Goal: Information Seeking & Learning: Find specific fact

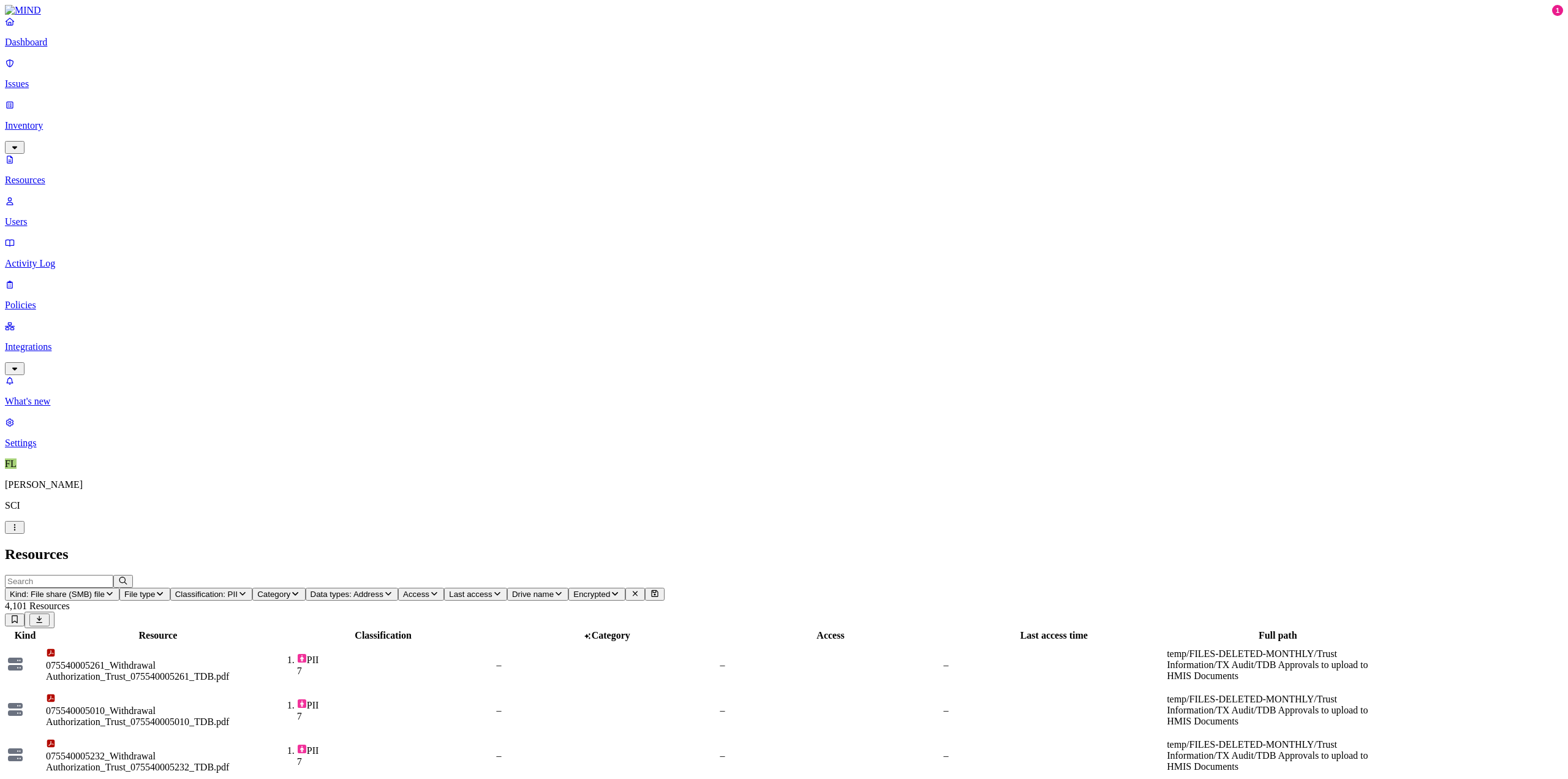
scroll to position [75, 0]
click at [247, 590] on icon "button" at bounding box center [243, 593] width 10 height 8
click at [433, 67] on button "button" at bounding box center [438, 67] width 10 height 13
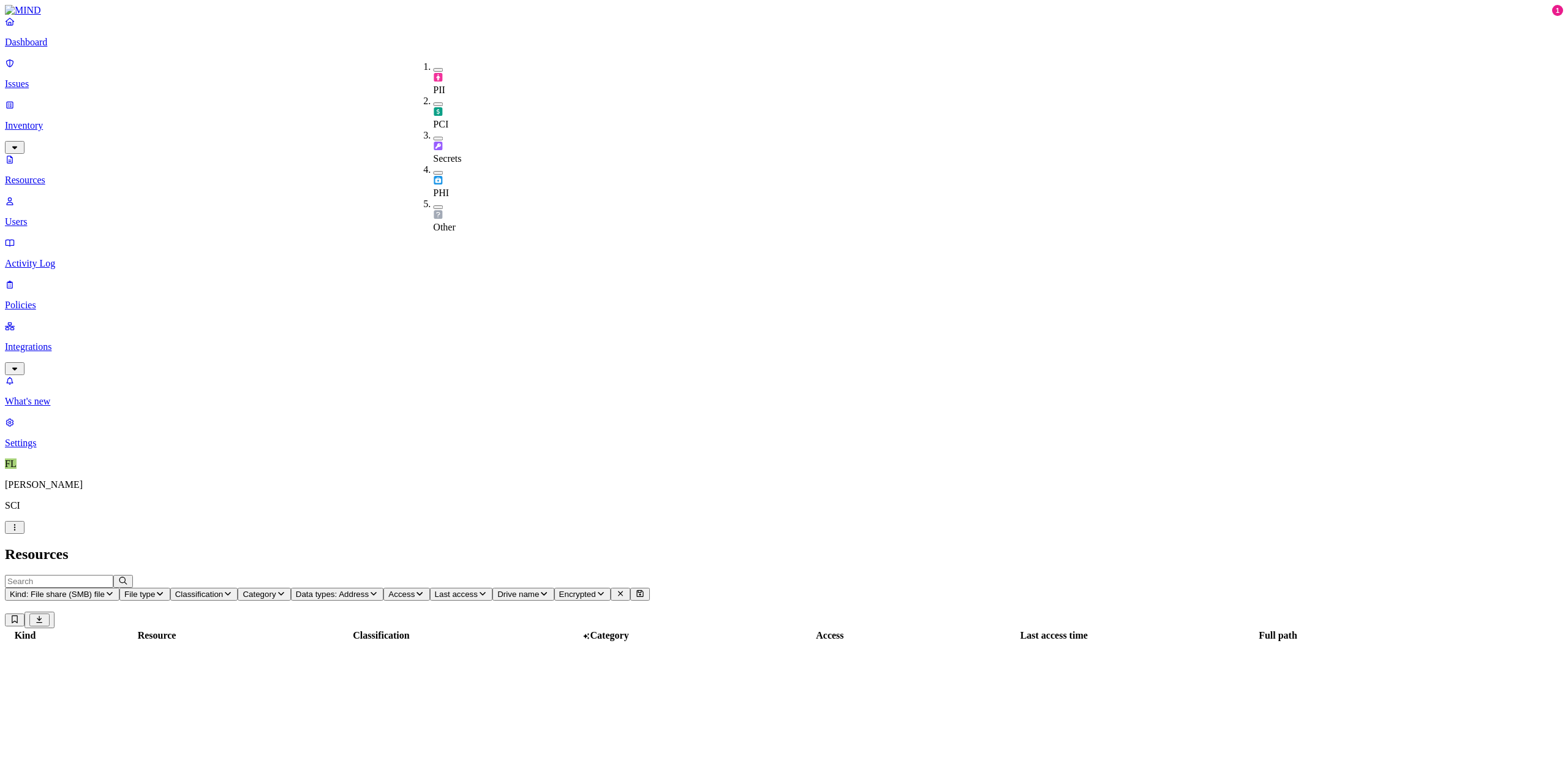
click at [379, 590] on icon "button" at bounding box center [374, 593] width 10 height 8
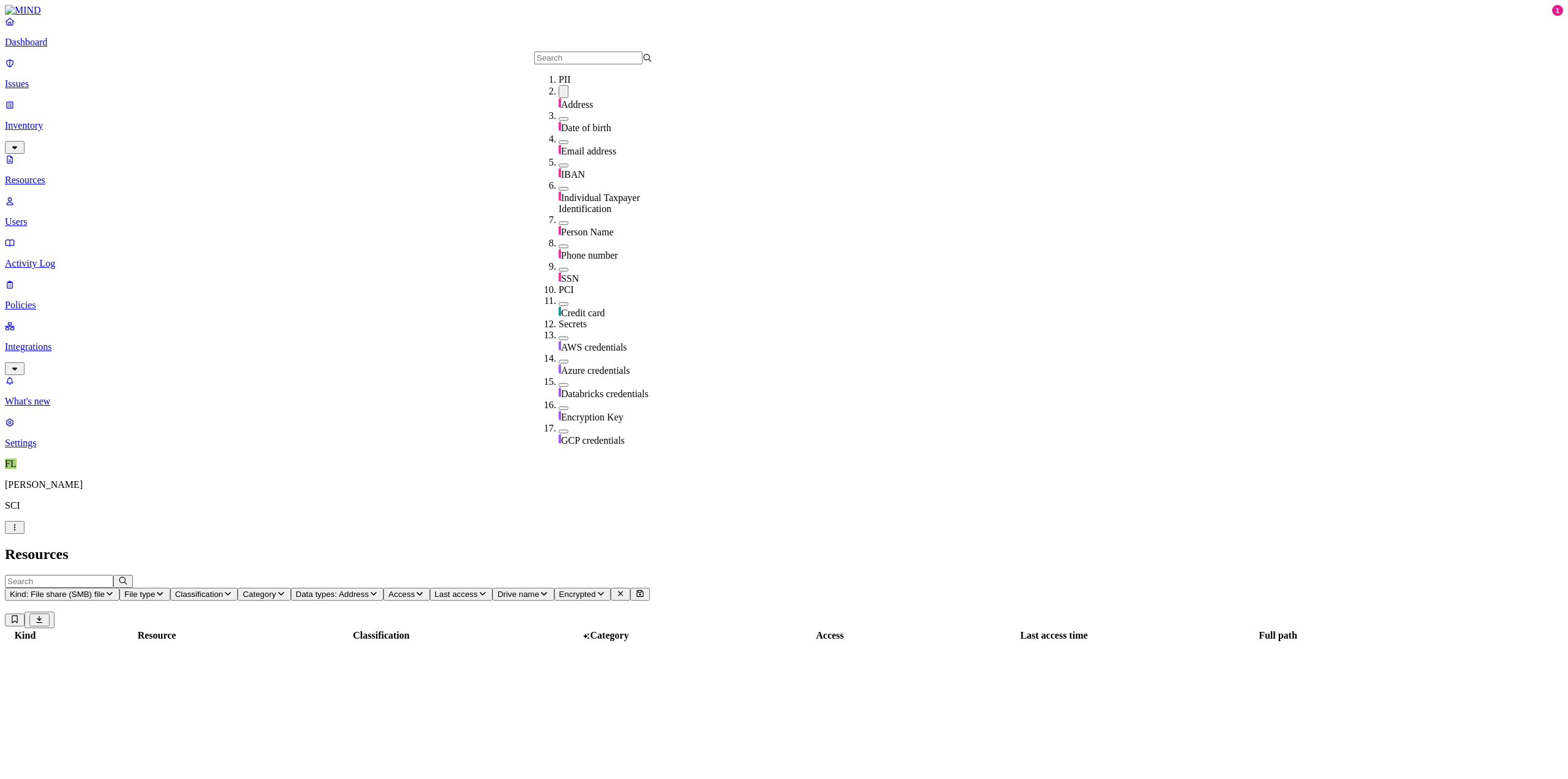
click at [559, 98] on button "button" at bounding box center [564, 92] width 10 height 13
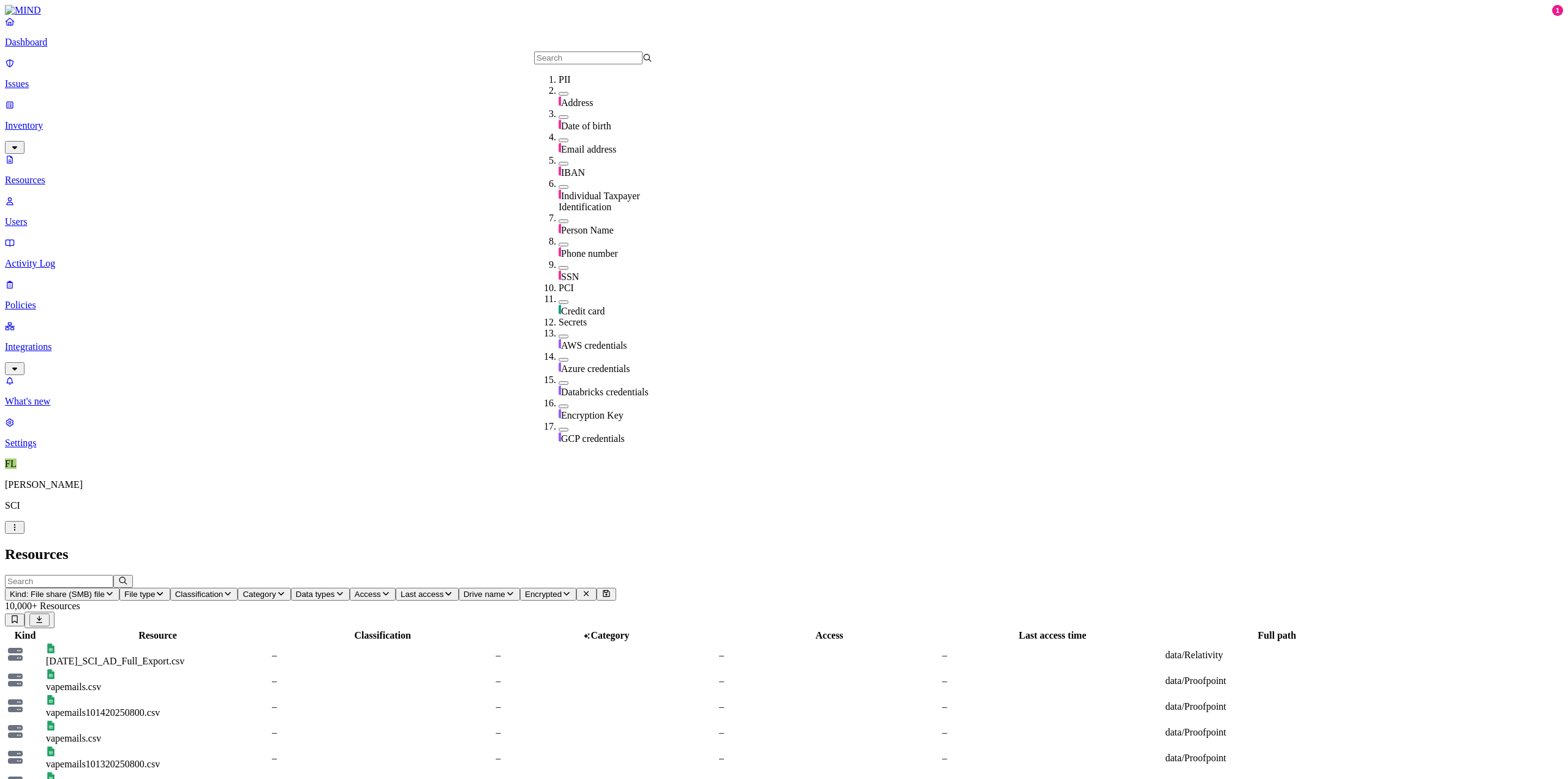
click at [120, 588] on button "Kind: File share (SMB) file" at bounding box center [62, 594] width 115 height 13
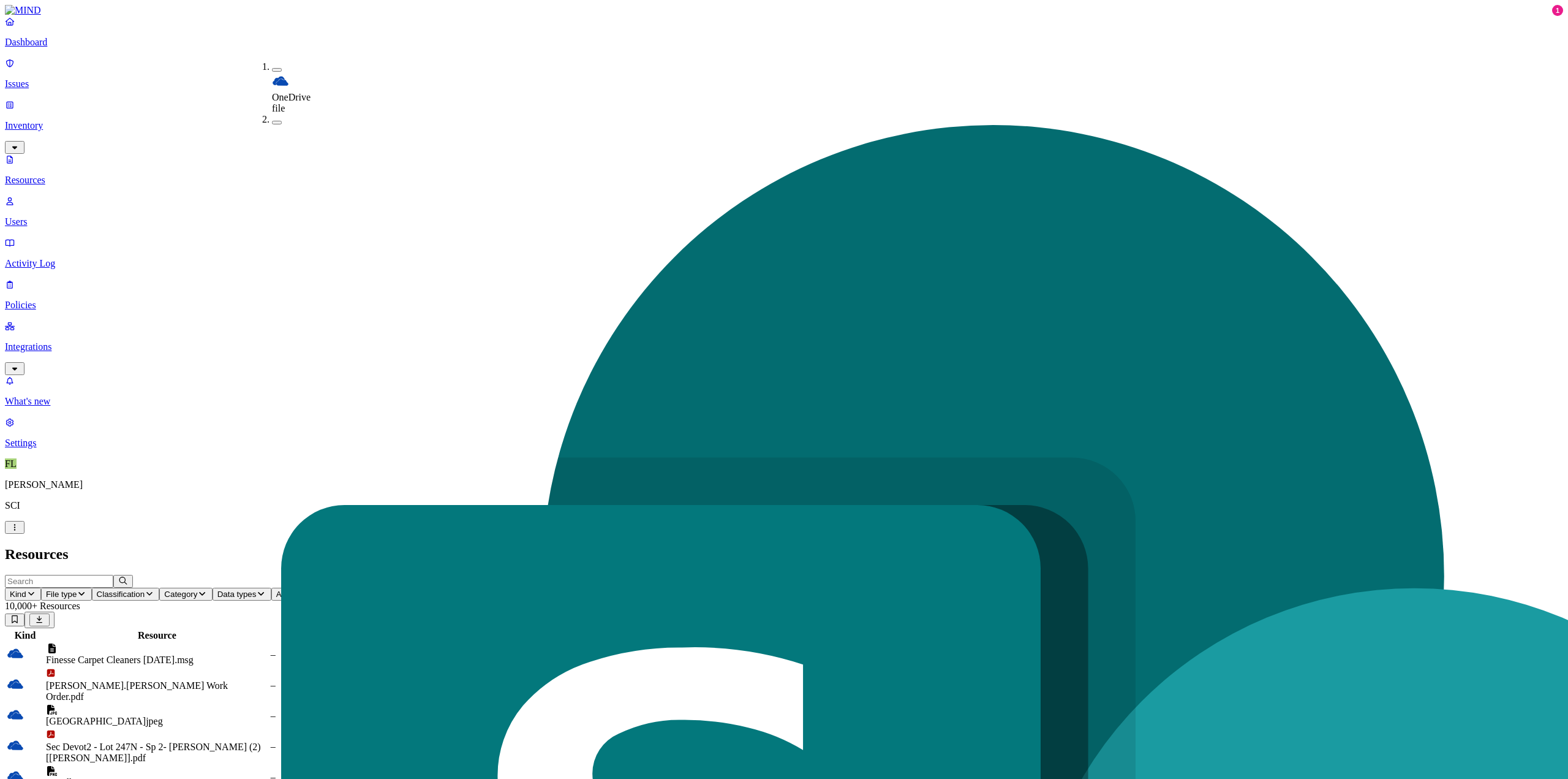
click at [272, 68] on button "button" at bounding box center [277, 70] width 10 height 4
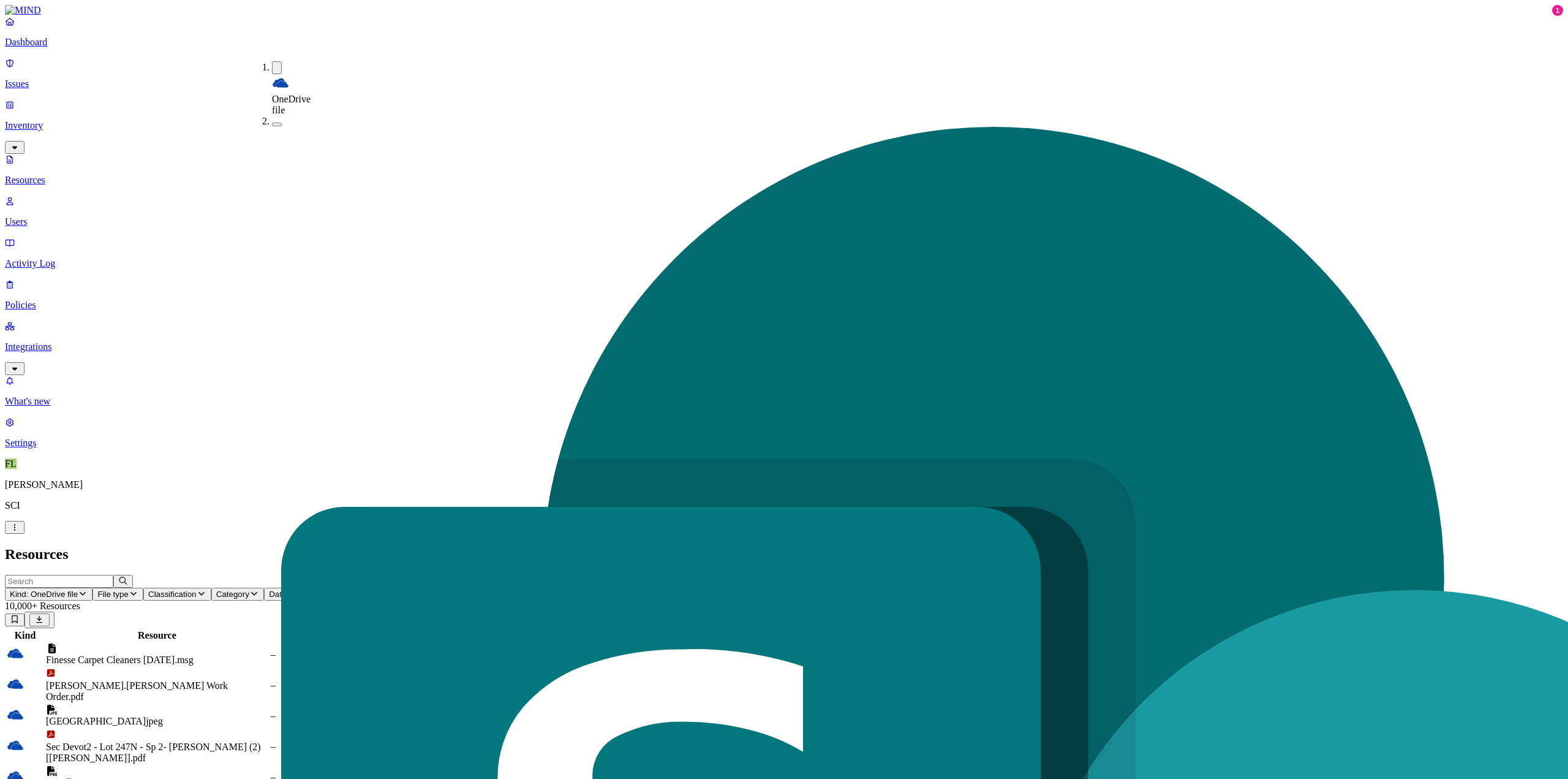
click at [479, 546] on header "Resources" at bounding box center [784, 554] width 1559 height 17
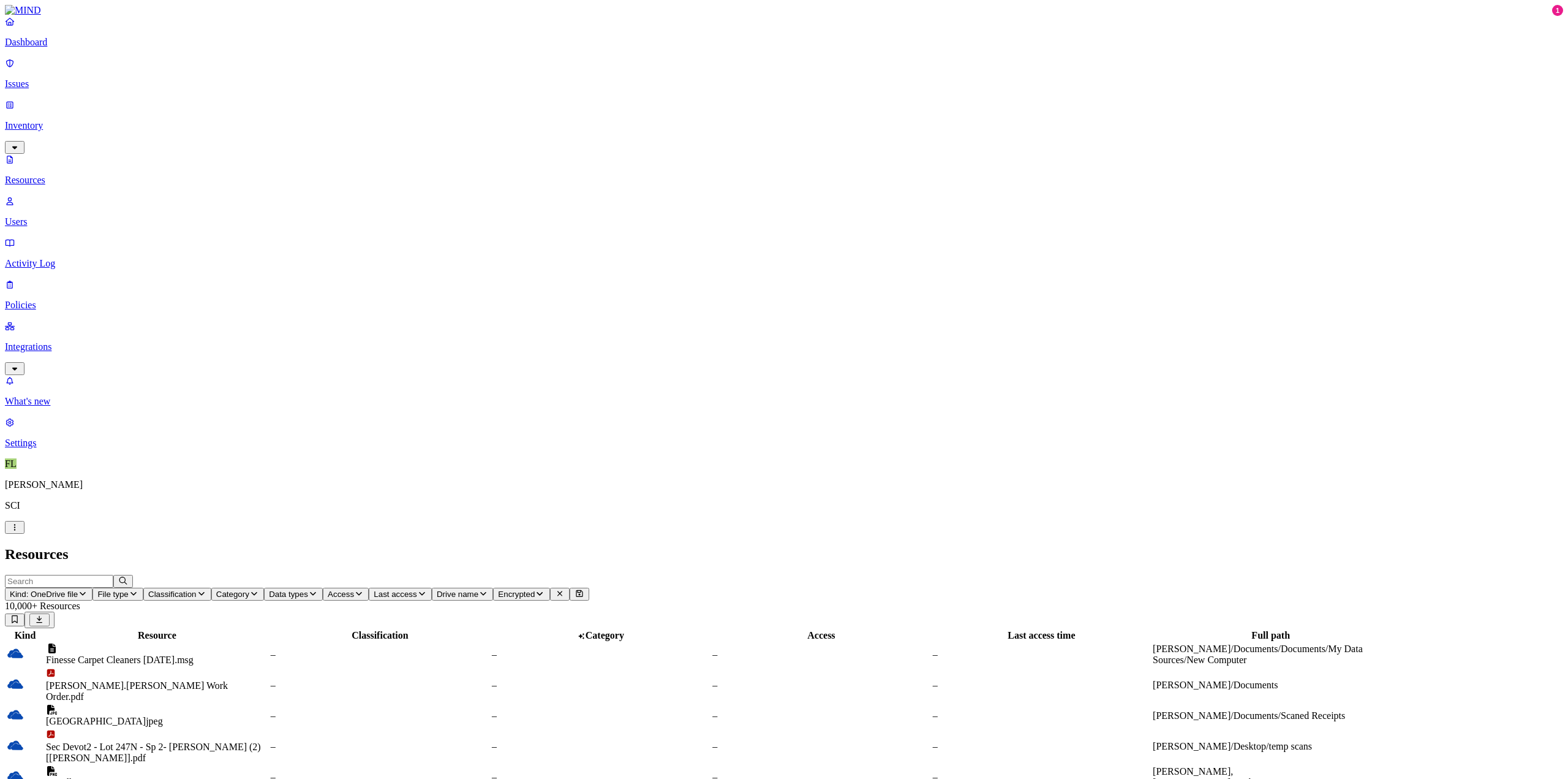
click at [249, 590] on span "Category" at bounding box center [232, 594] width 33 height 9
click at [197, 590] on span "Classification" at bounding box center [173, 594] width 49 height 9
click at [411, 136] on button "button" at bounding box center [416, 138] width 10 height 4
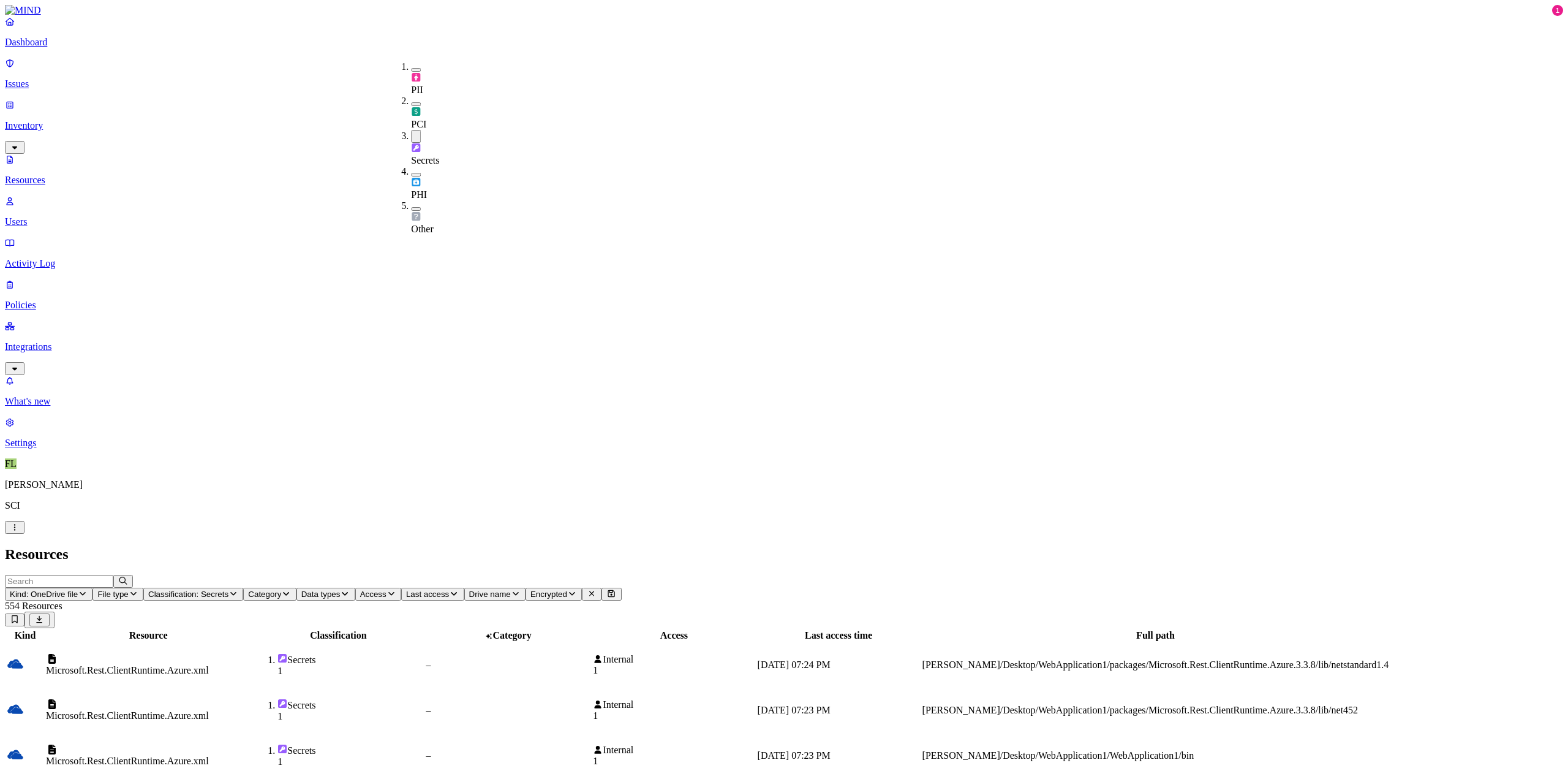
click at [938, 575] on header "Kind: OneDrive file File type Classification: Secrets Category Data types Acces…" at bounding box center [784, 601] width 1559 height 54
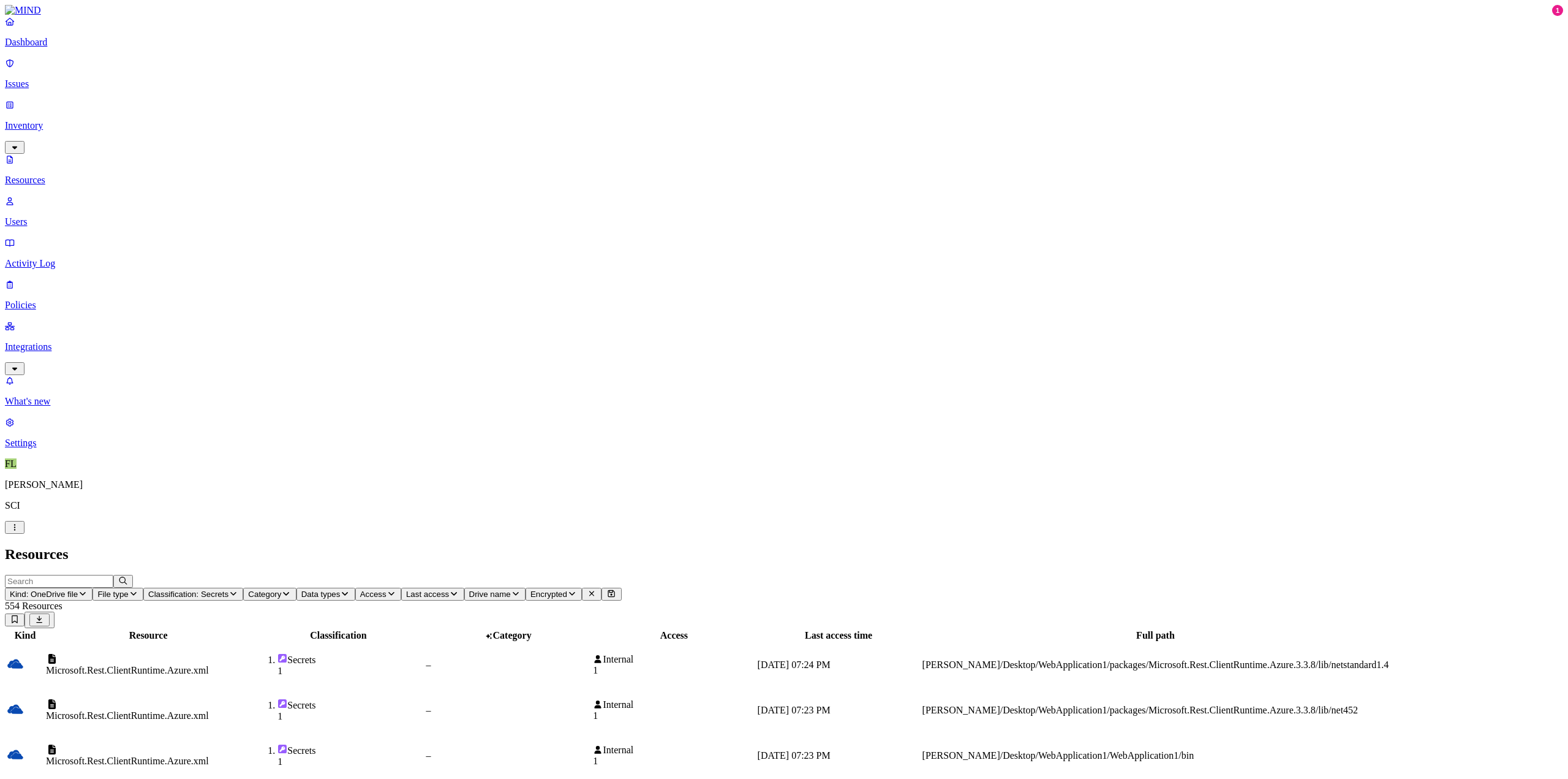
click at [229, 590] on span "Classification: Secrets" at bounding box center [188, 594] width 80 height 9
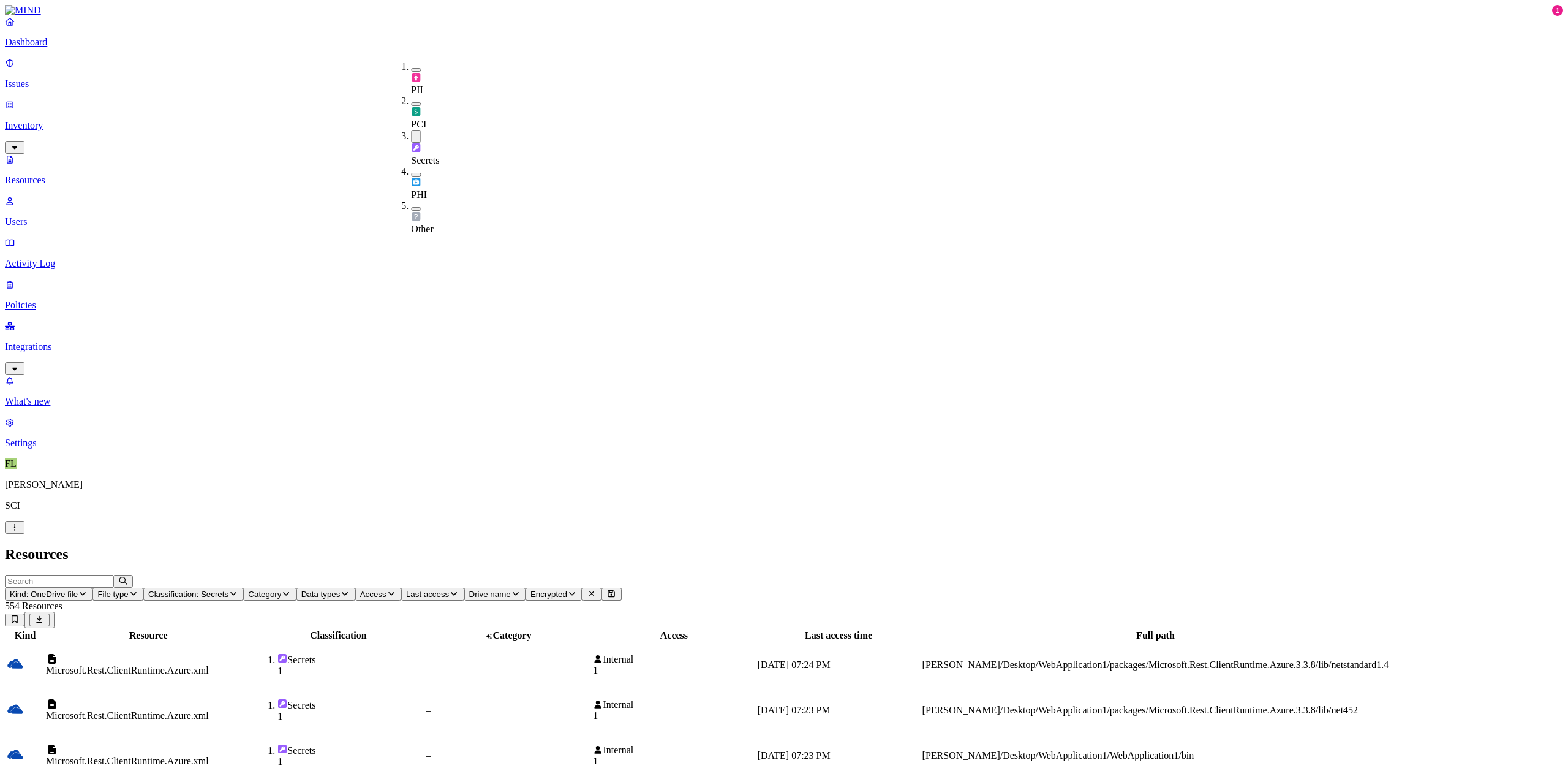
click at [341, 590] on span "Data types" at bounding box center [321, 594] width 39 height 9
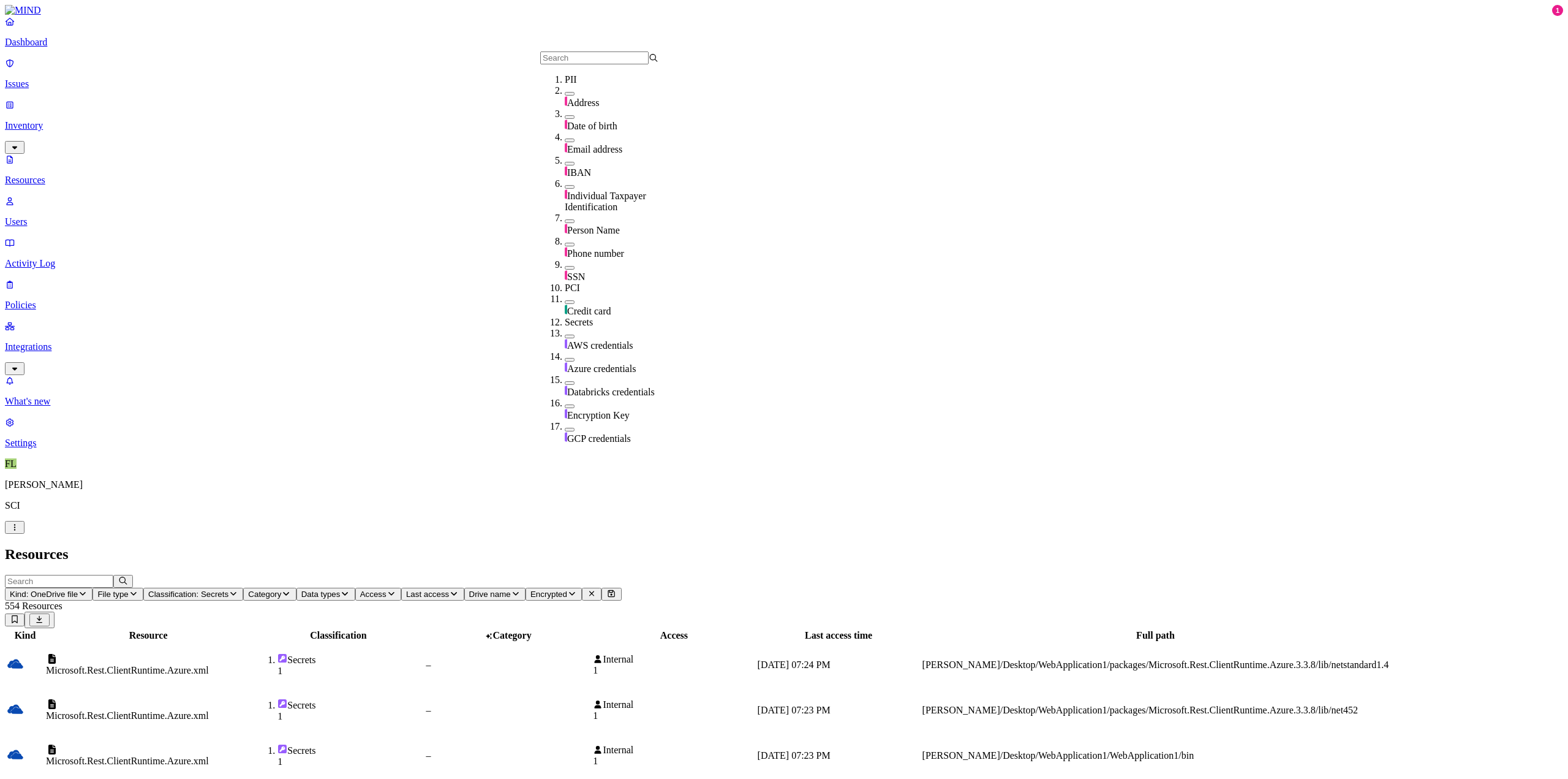
click at [654, 546] on header "Resources" at bounding box center [784, 554] width 1559 height 17
